Goal: Check status: Check status

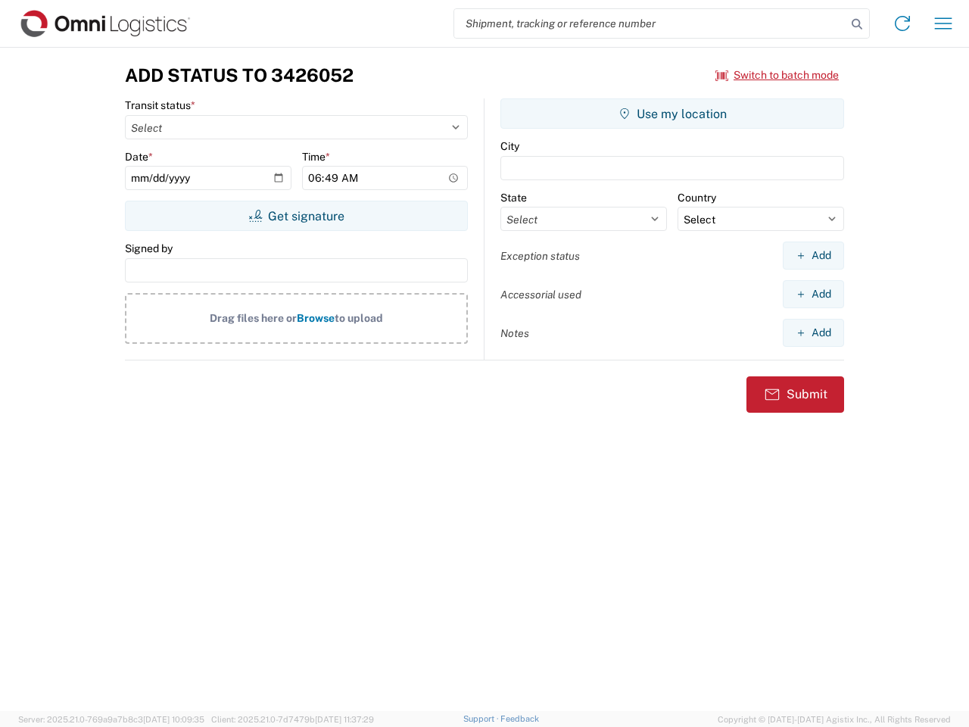
click at [650, 23] on input "search" at bounding box center [650, 23] width 392 height 29
click at [857, 24] on icon at bounding box center [856, 24] width 21 height 21
click at [902, 23] on icon at bounding box center [902, 23] width 24 height 24
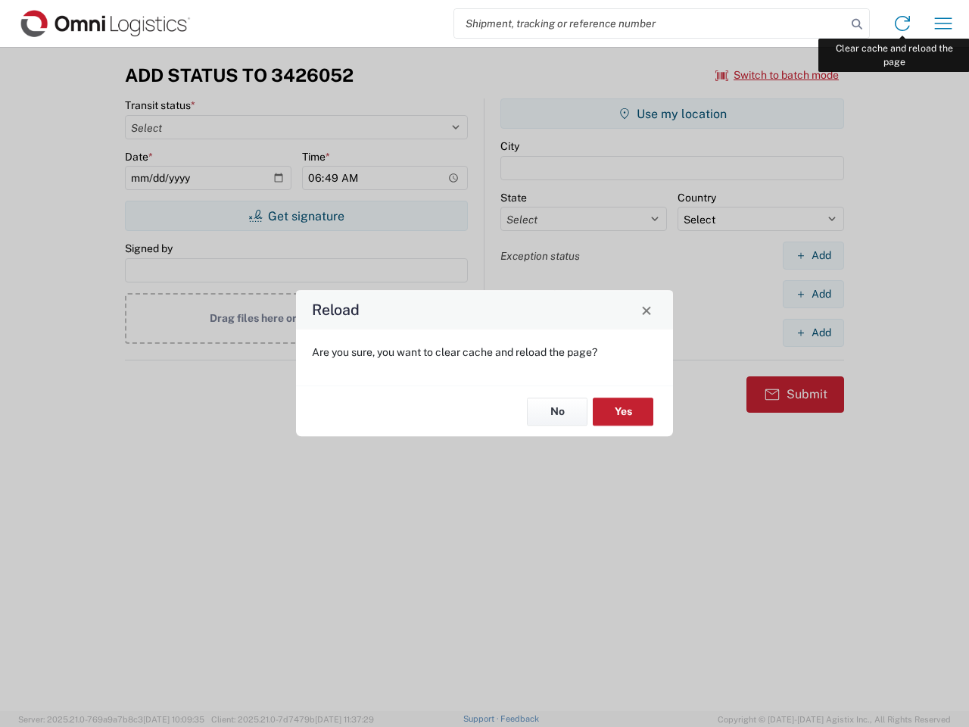
click at [943, 23] on div "Reload Are you sure, you want to clear cache and reload the page? No Yes" at bounding box center [484, 363] width 969 height 727
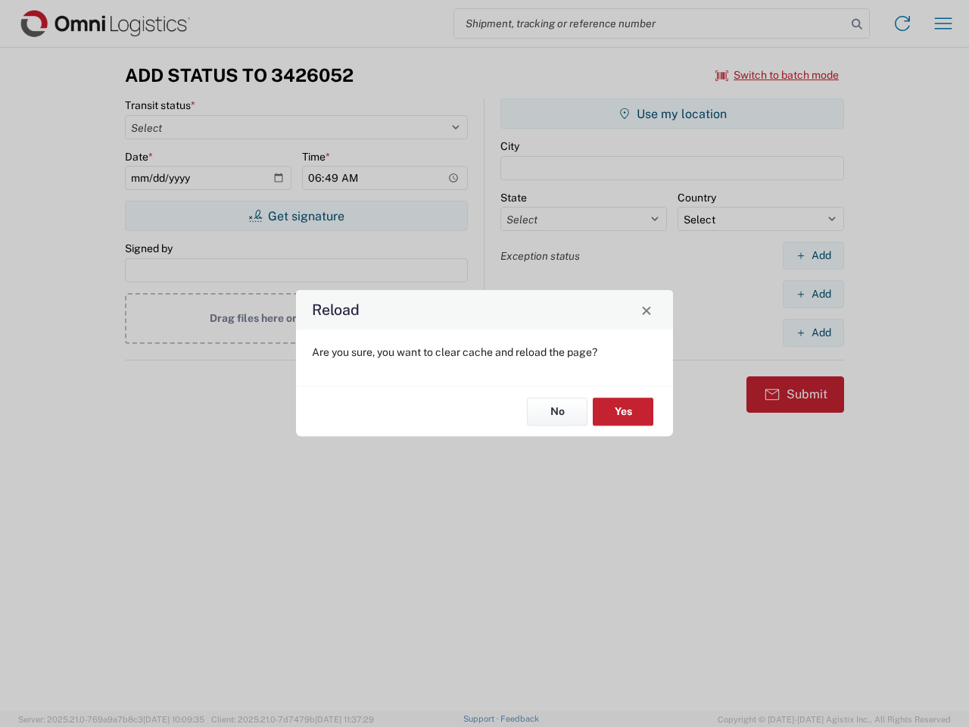
click at [777, 75] on div "Reload Are you sure, you want to clear cache and reload the page? No Yes" at bounding box center [484, 363] width 969 height 727
click at [296, 216] on div "Reload Are you sure, you want to clear cache and reload the page? No Yes" at bounding box center [484, 363] width 969 height 727
click at [672, 114] on div "Reload Are you sure, you want to clear cache and reload the page? No Yes" at bounding box center [484, 363] width 969 height 727
click at [813, 255] on div "Reload Are you sure, you want to clear cache and reload the page? No Yes" at bounding box center [484, 363] width 969 height 727
click at [813, 294] on div "Reload Are you sure, you want to clear cache and reload the page? No Yes" at bounding box center [484, 363] width 969 height 727
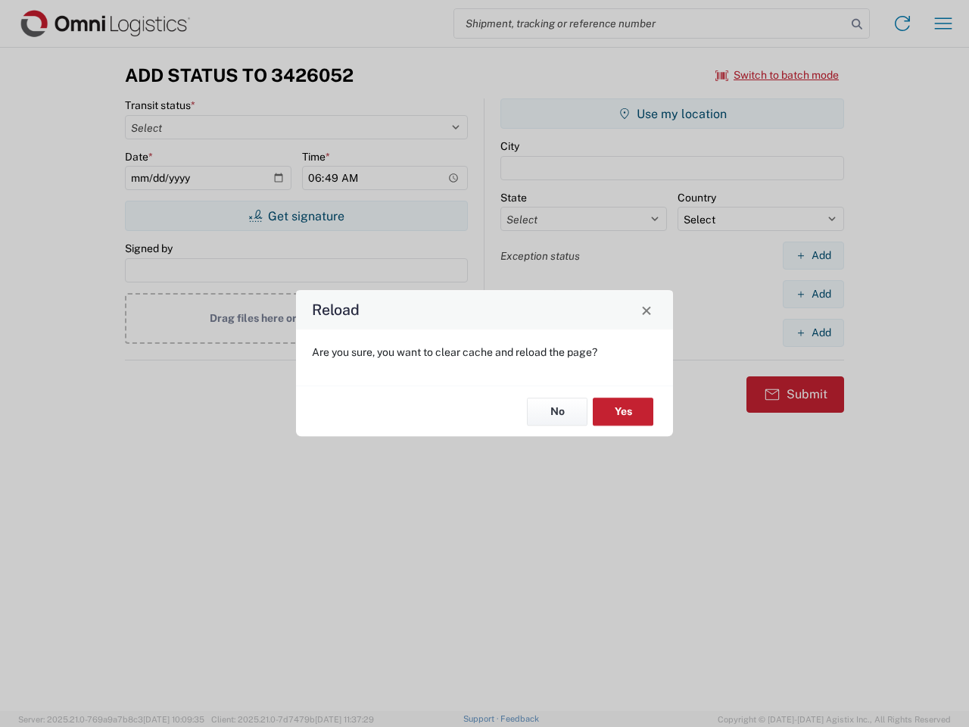
click at [813, 332] on div "Reload Are you sure, you want to clear cache and reload the page? No Yes" at bounding box center [484, 363] width 969 height 727
